Goal: Task Accomplishment & Management: Manage account settings

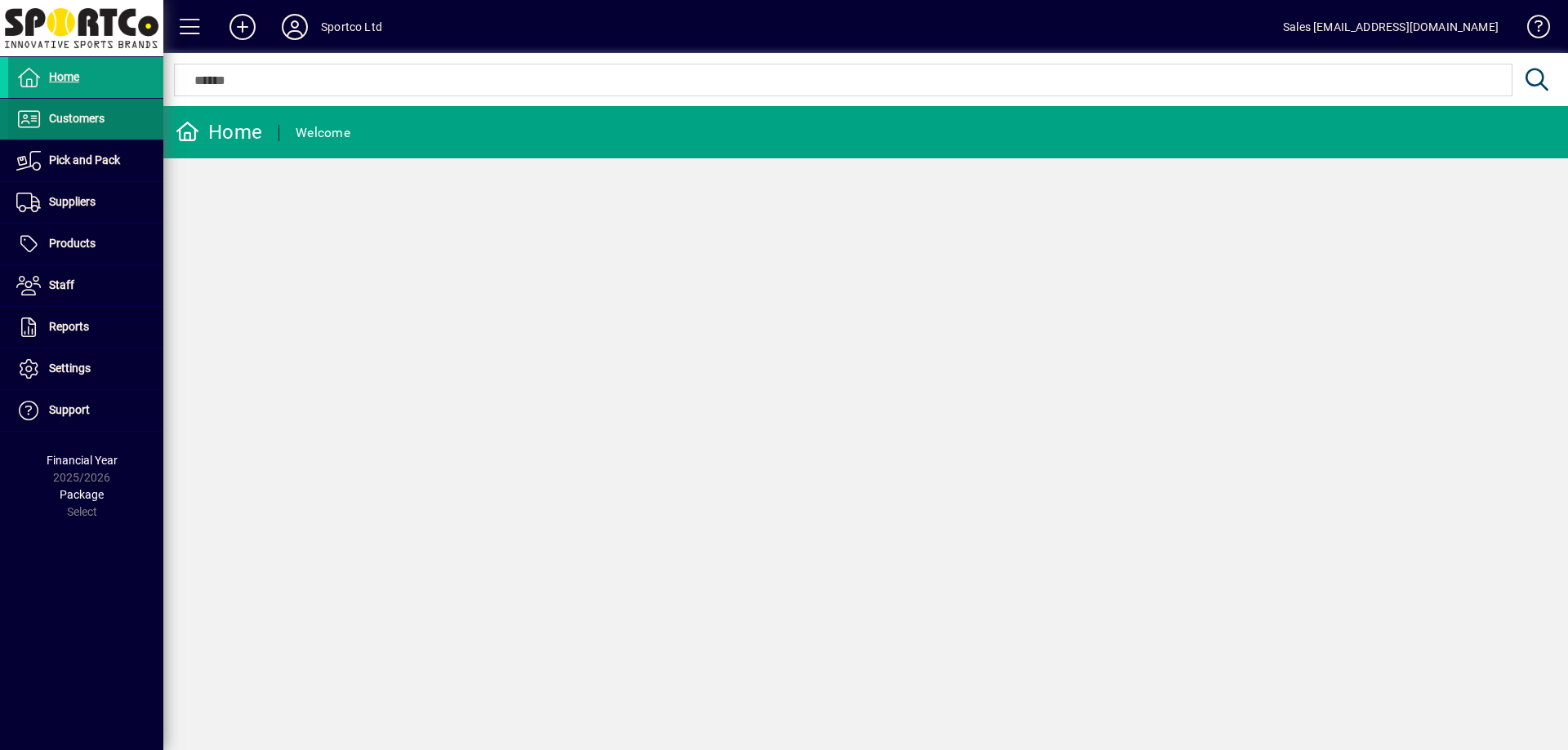
click at [72, 113] on span "Customers" at bounding box center [76, 118] width 55 height 13
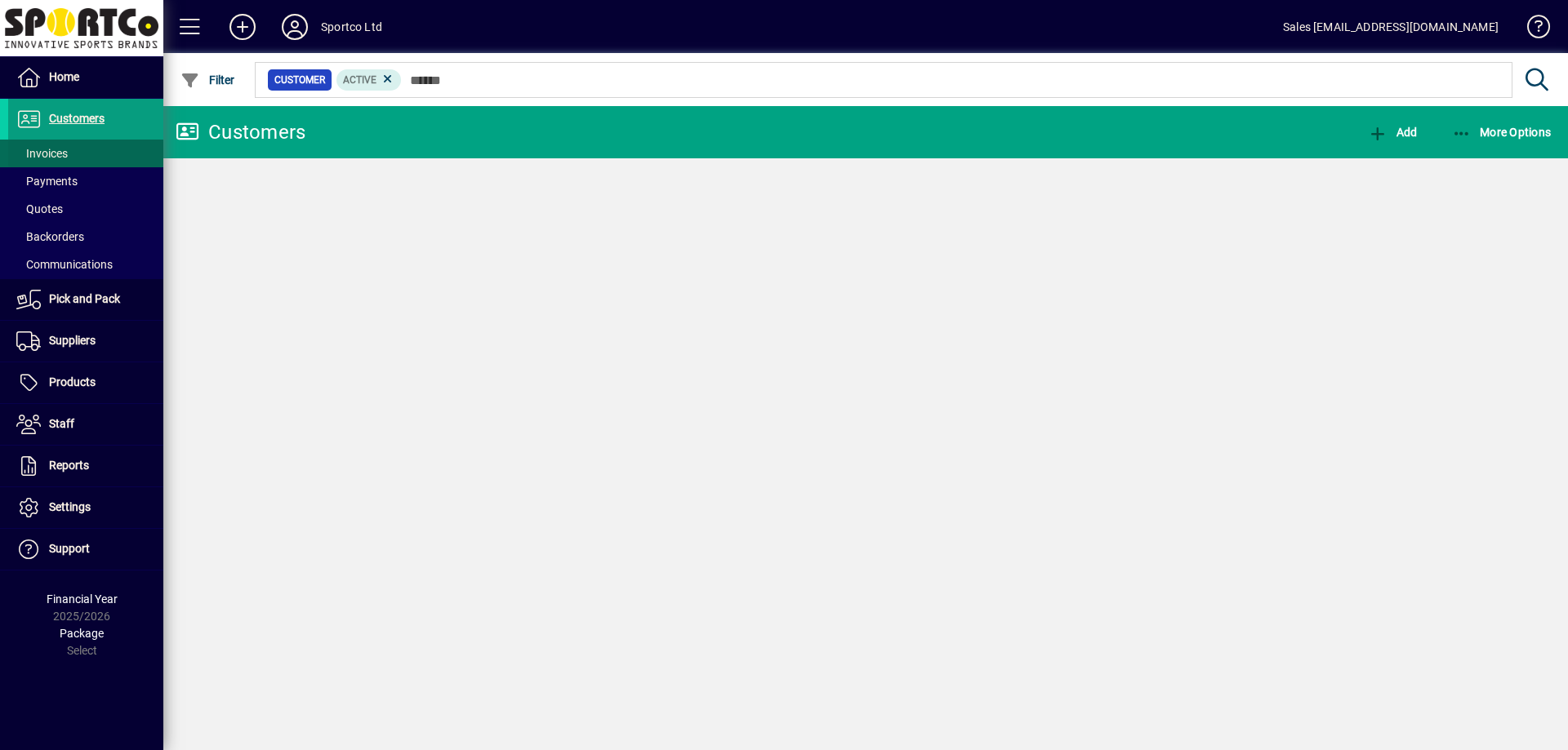
click at [45, 150] on span "Invoices" at bounding box center [41, 154] width 51 height 13
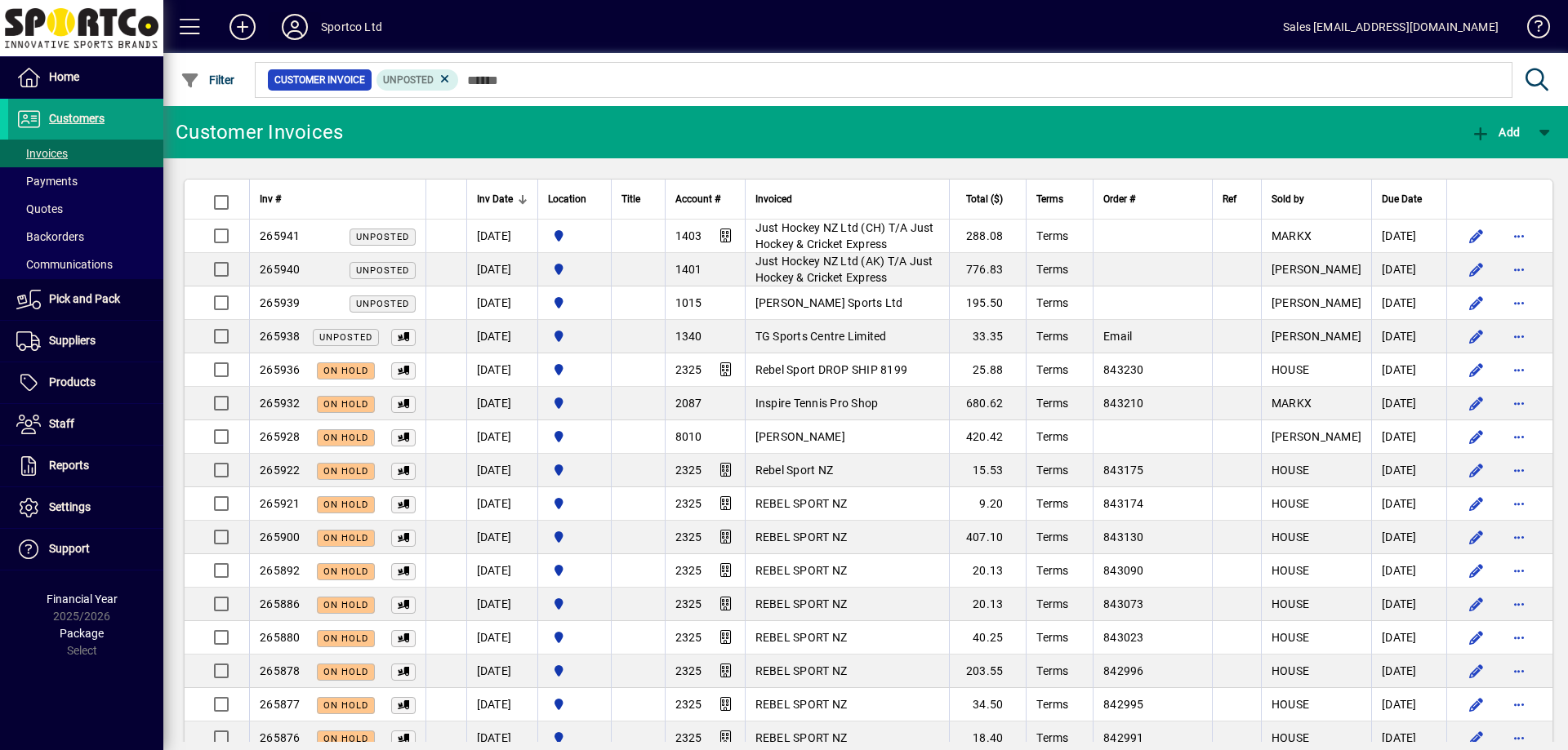
click at [290, 25] on icon at bounding box center [294, 27] width 33 height 26
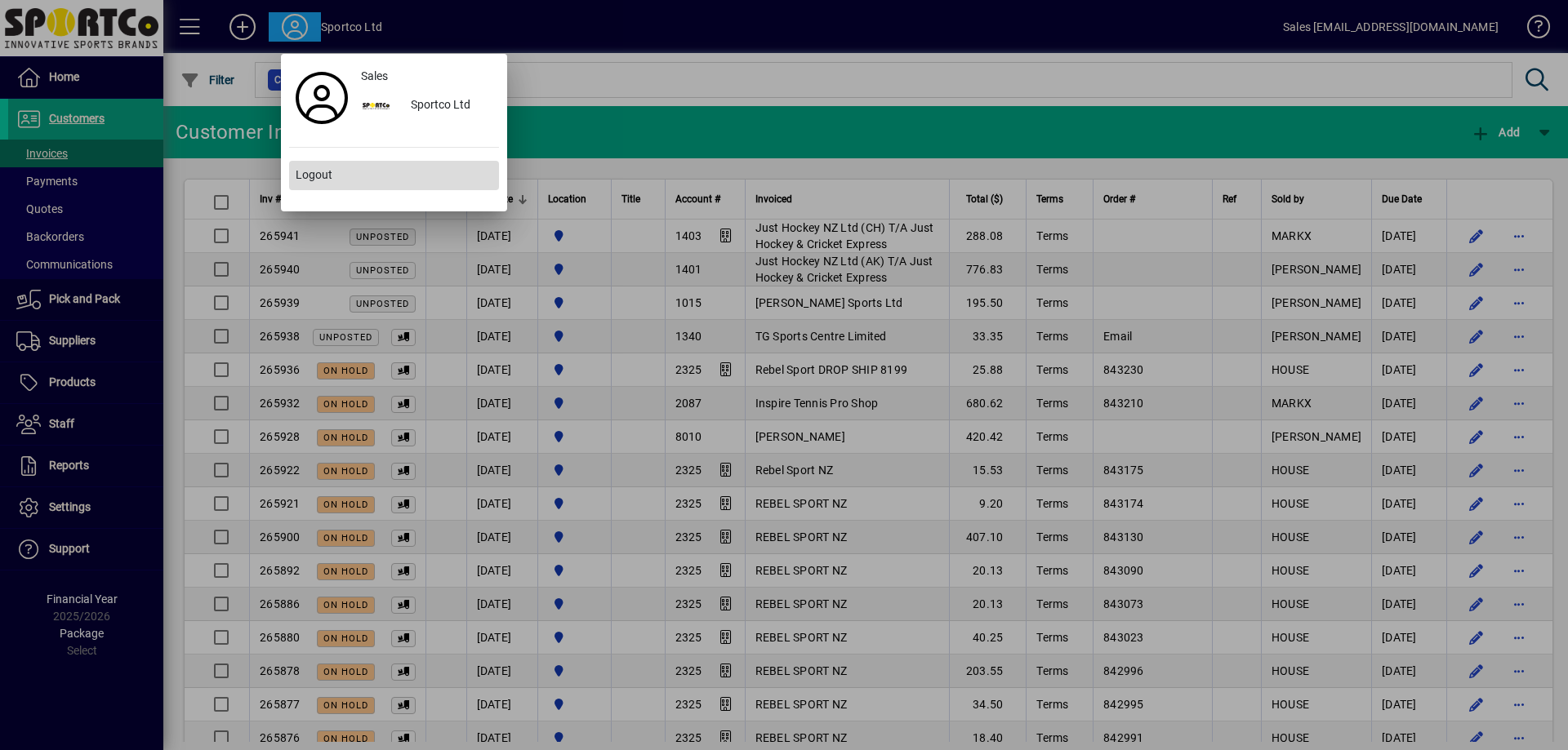
click at [342, 177] on span at bounding box center [394, 175] width 210 height 39
